Goal: Navigation & Orientation: Find specific page/section

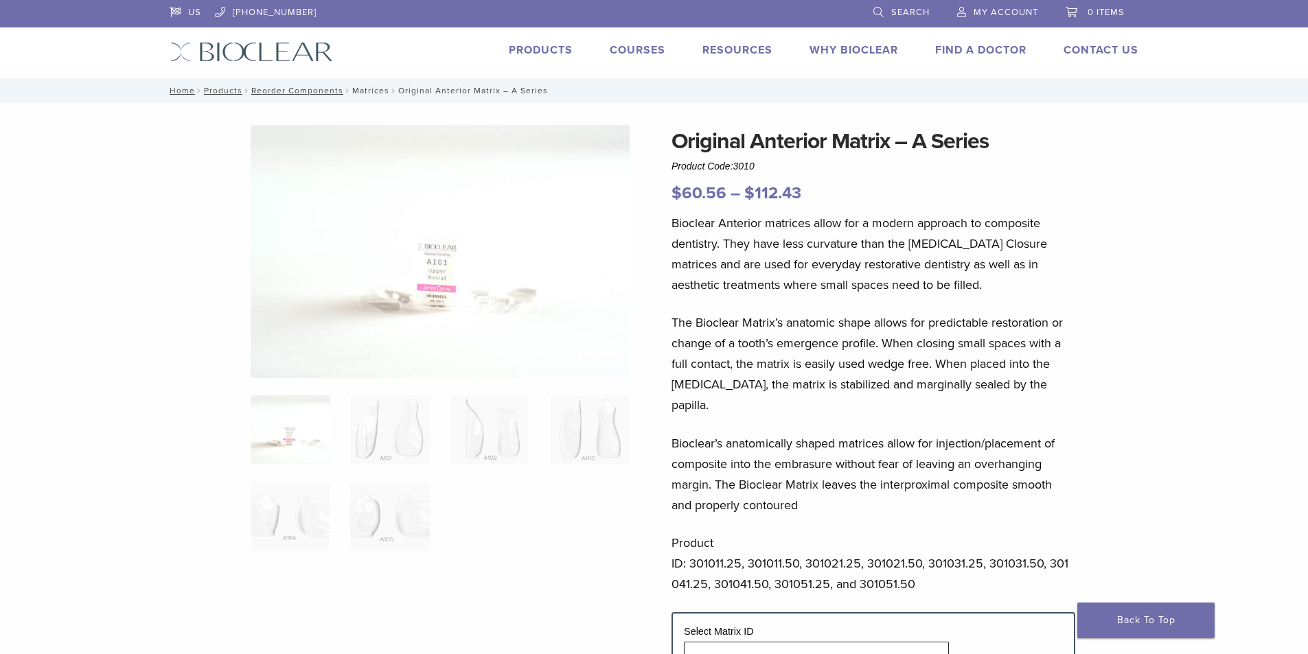
click at [367, 93] on link "Matrices" at bounding box center [370, 91] width 37 height 10
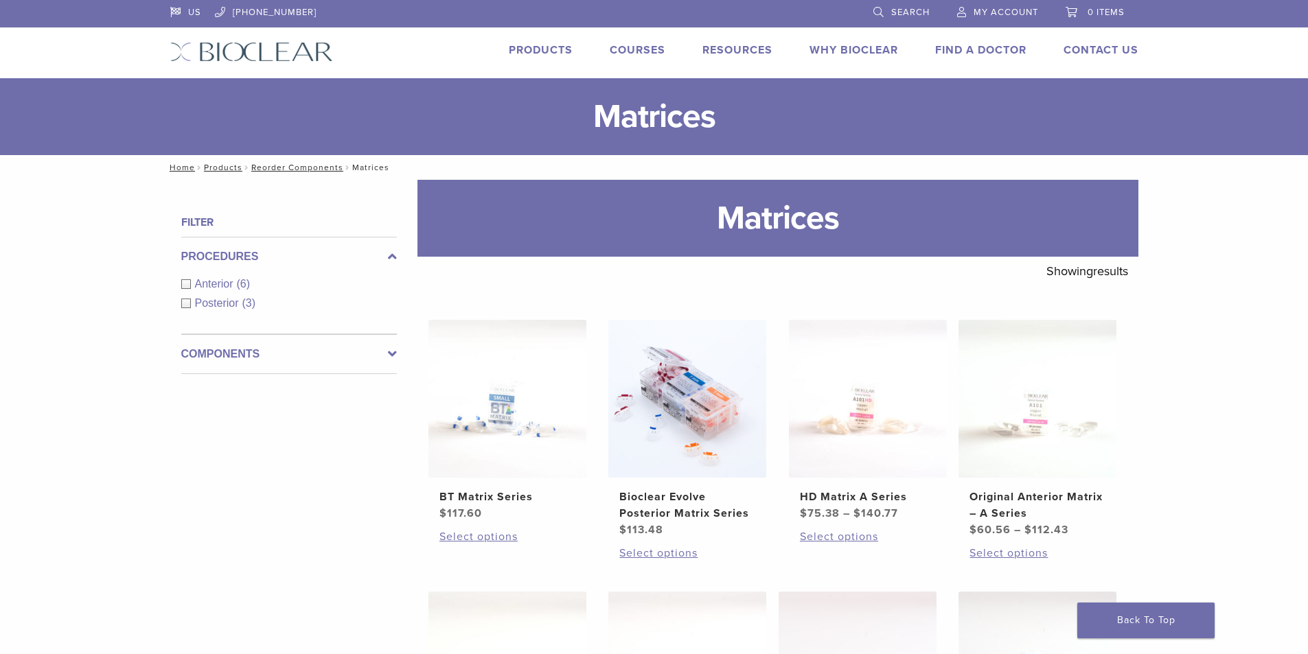
click at [229, 286] on span "Anterior" at bounding box center [216, 284] width 42 height 12
